Goal: Navigation & Orientation: Find specific page/section

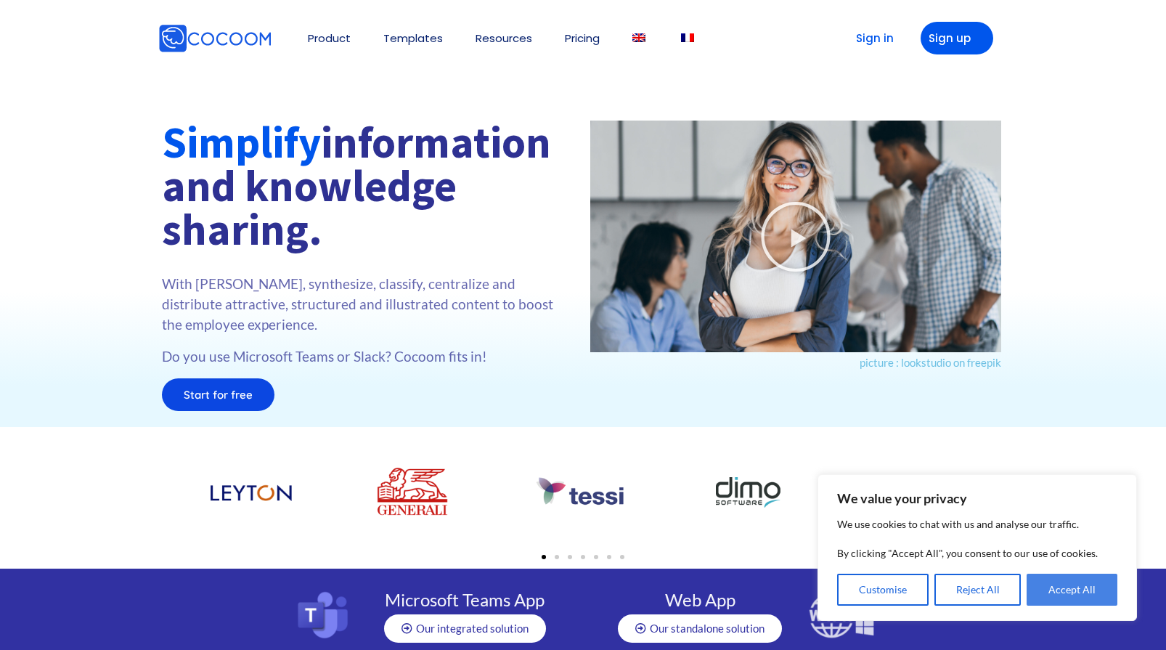
click at [1068, 594] on button "Accept All" at bounding box center [1072, 590] width 91 height 32
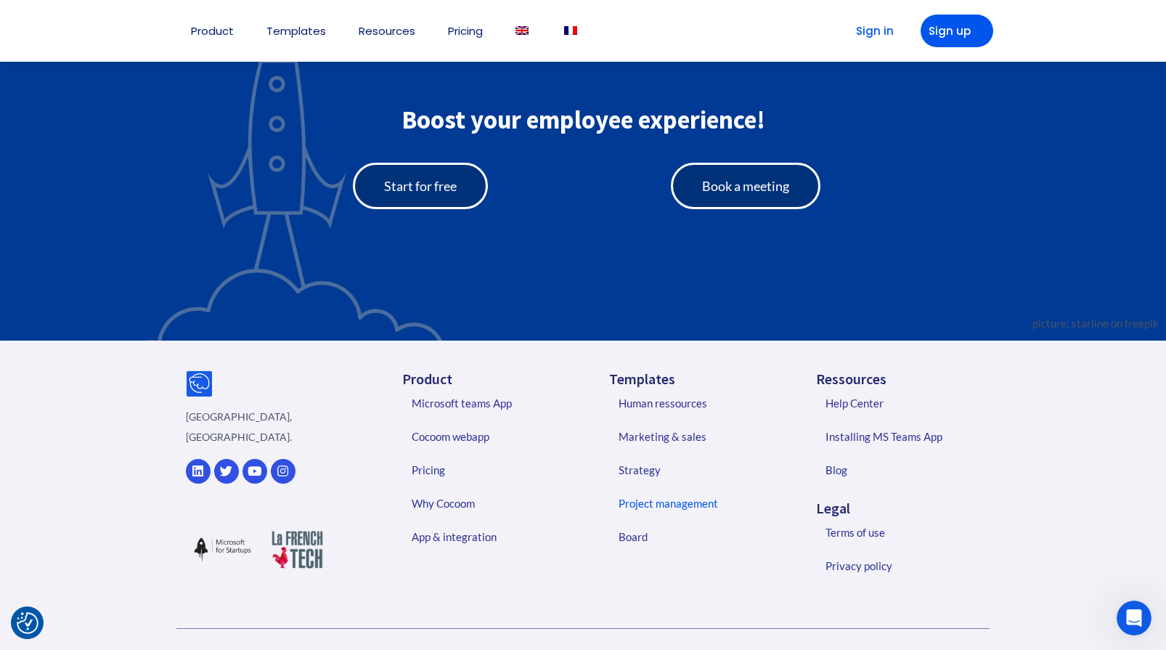
scroll to position [3164, 0]
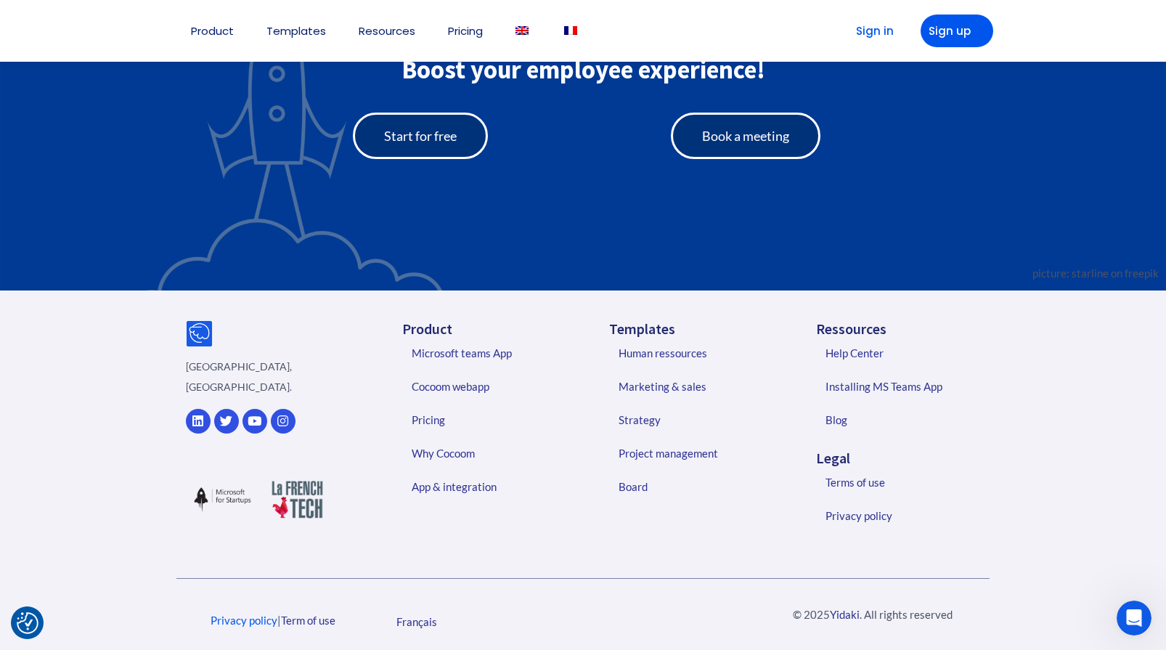
click at [251, 614] on link "Privacy policy" at bounding box center [244, 620] width 67 height 13
